Goal: Transaction & Acquisition: Book appointment/travel/reservation

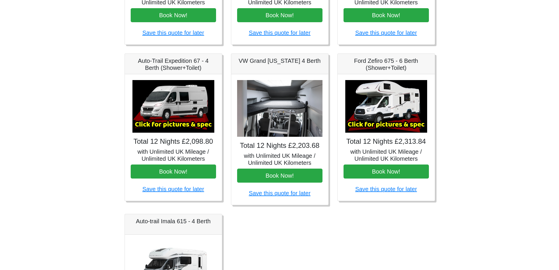
scroll to position [196, 0]
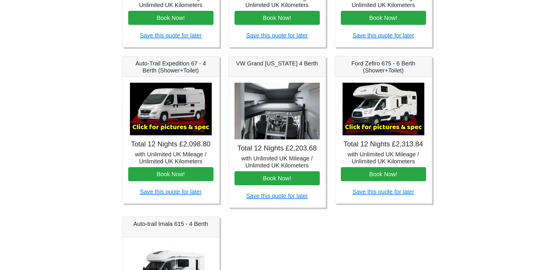
click at [396, 107] on img at bounding box center [384, 109] width 82 height 53
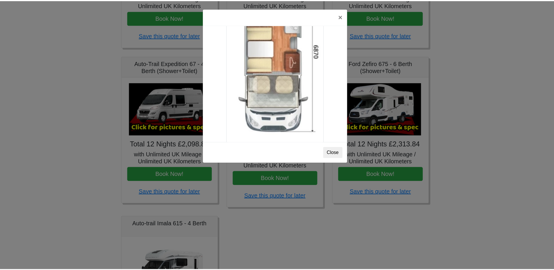
scroll to position [1031, 0]
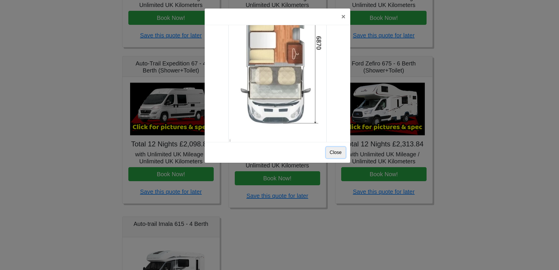
click at [335, 154] on button "Close" at bounding box center [336, 152] width 20 height 11
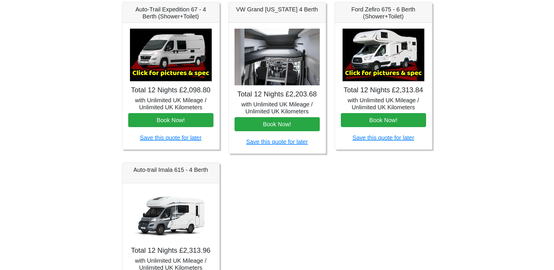
scroll to position [255, 0]
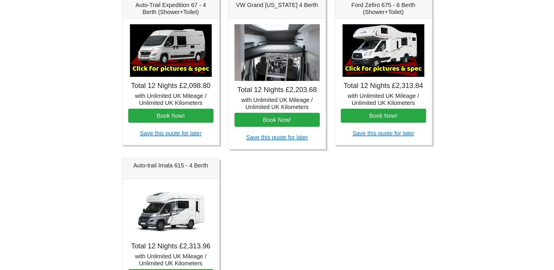
click at [174, 205] on img at bounding box center [171, 211] width 82 height 53
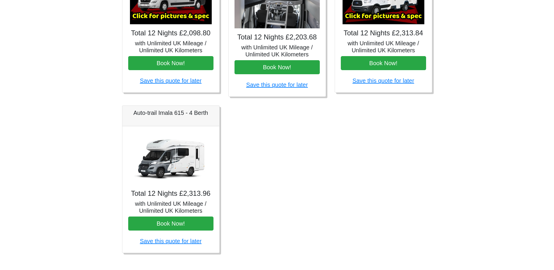
scroll to position [313, 0]
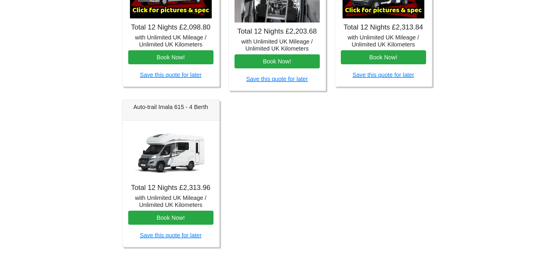
click at [169, 167] on img at bounding box center [171, 152] width 82 height 53
click at [173, 201] on h5 "with Unlimited UK Mileage / Unlimited UK Kilometers" at bounding box center [170, 201] width 85 height 14
click at [187, 152] on img at bounding box center [171, 152] width 82 height 53
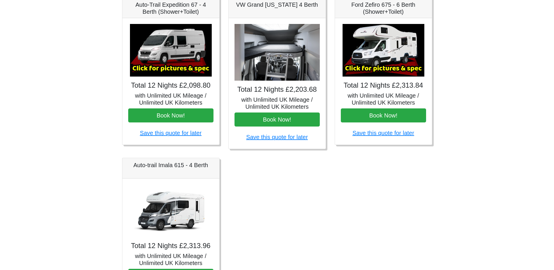
scroll to position [255, 0]
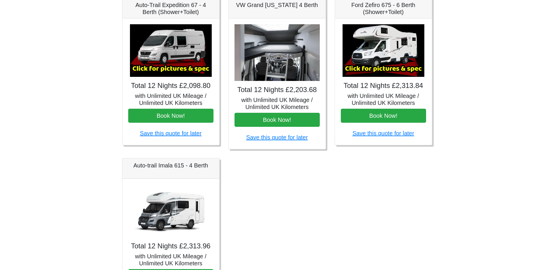
click at [157, 208] on img at bounding box center [171, 211] width 82 height 53
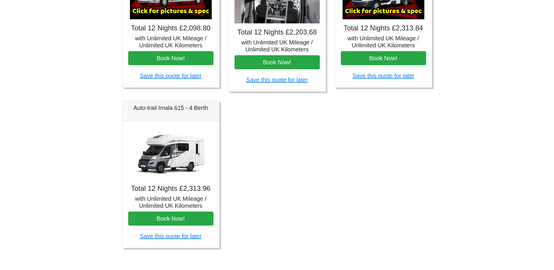
scroll to position [313, 0]
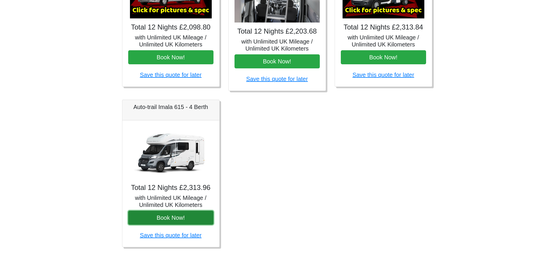
click at [161, 218] on button "Book Now!" at bounding box center [170, 218] width 85 height 14
